Goal: Manage account settings

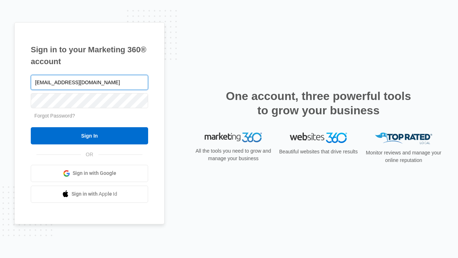
type input "[EMAIL_ADDRESS][DOMAIN_NAME]"
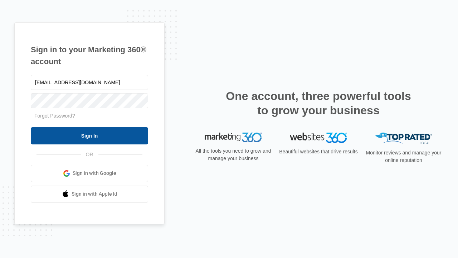
click at [89, 135] on input "Sign In" at bounding box center [89, 135] width 117 height 17
